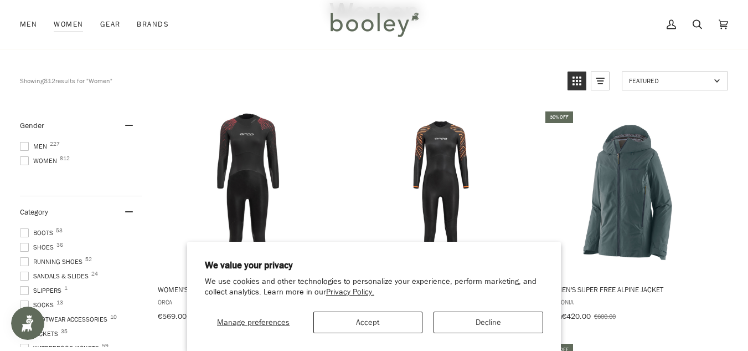
scroll to position [1813, 0]
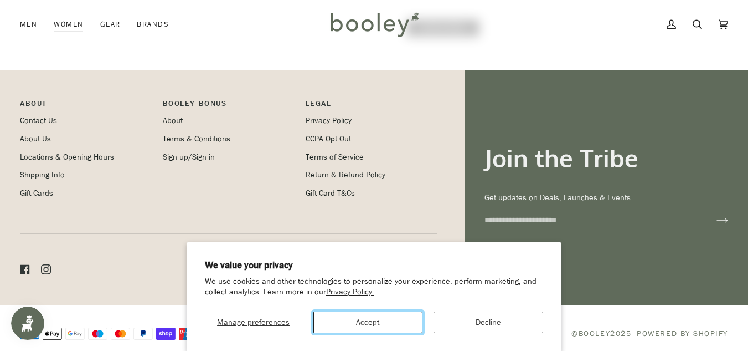
click at [352, 324] on button "Accept" at bounding box center [368, 322] width 110 height 22
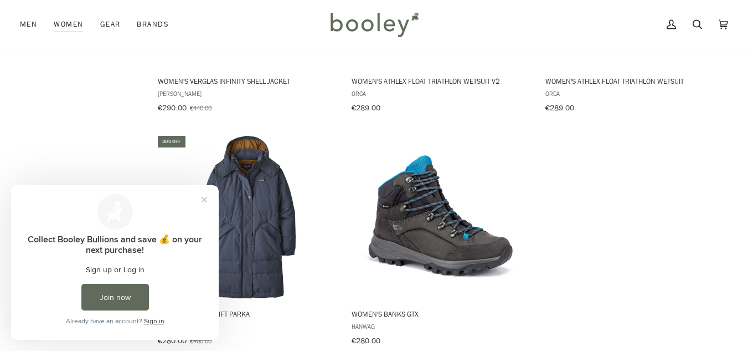
scroll to position [0, 0]
click at [204, 195] on button "Close prompt" at bounding box center [204, 199] width 20 height 20
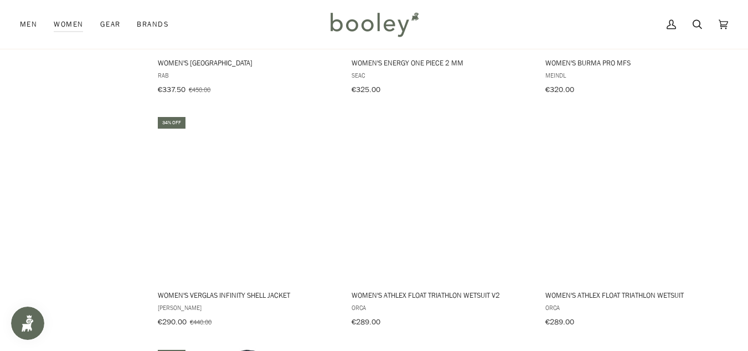
scroll to position [1215, 0]
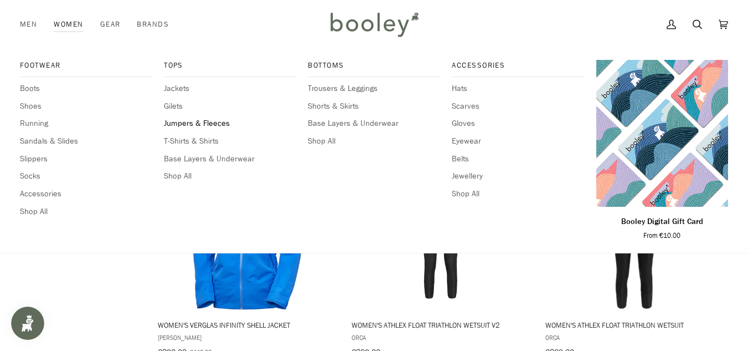
click at [181, 127] on span "Jumpers & Fleeces" at bounding box center [230, 123] width 132 height 12
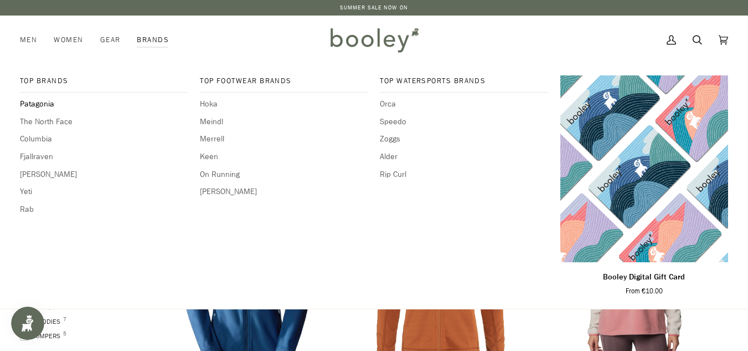
click at [47, 102] on span "Patagonia" at bounding box center [104, 104] width 168 height 12
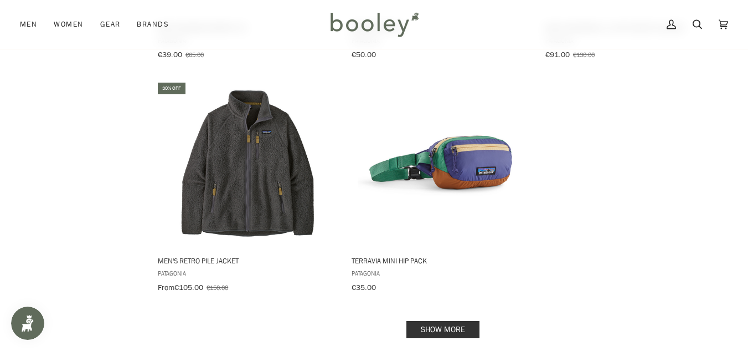
scroll to position [1595, 0]
